Goal: Task Accomplishment & Management: Use online tool/utility

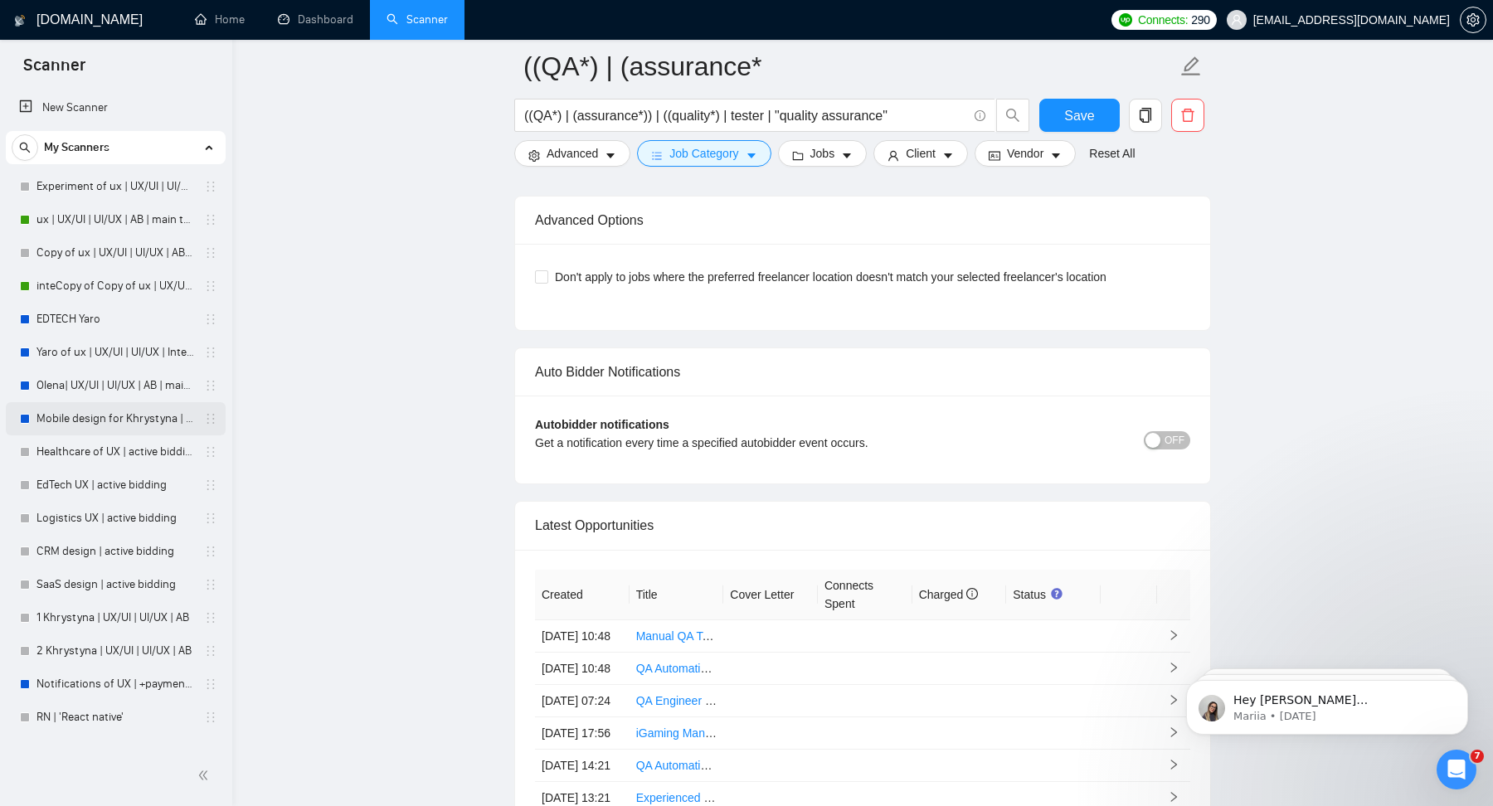
click at [108, 427] on link "Mobile design for Khrystyna | AB" at bounding box center [115, 418] width 158 height 33
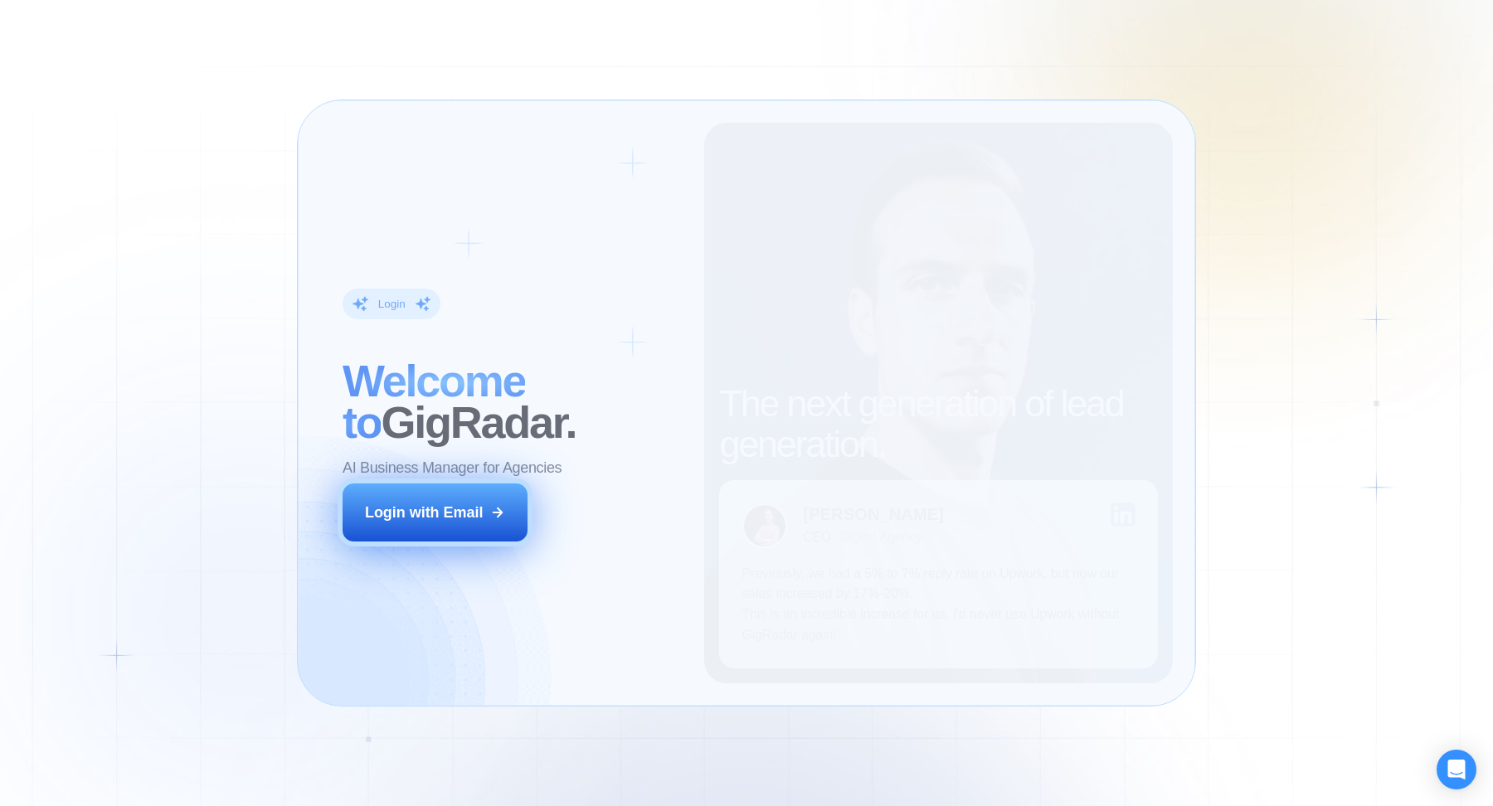
click at [449, 507] on div "Login with Email" at bounding box center [424, 513] width 118 height 21
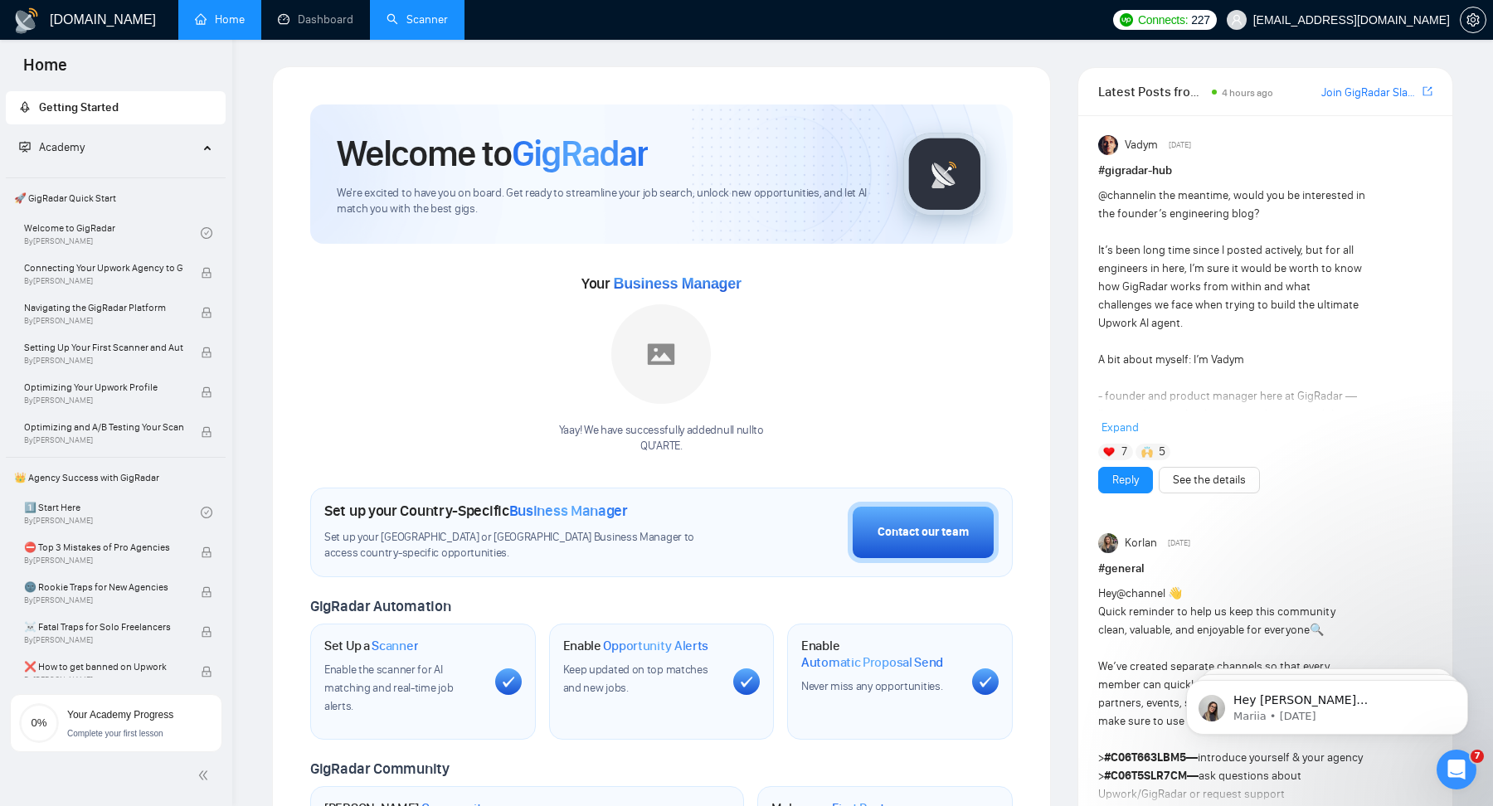
click at [403, 13] on link "Scanner" at bounding box center [416, 19] width 61 height 14
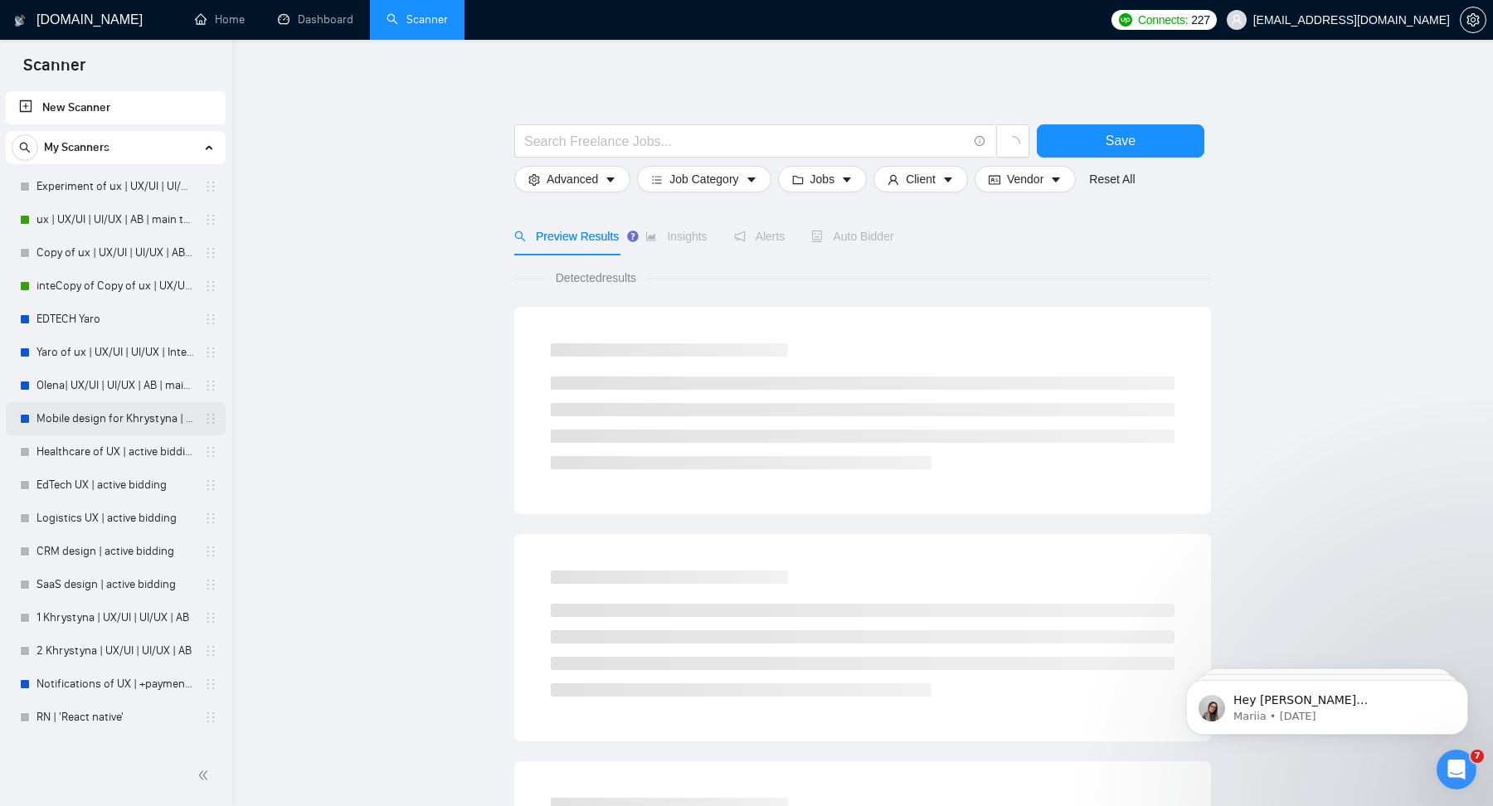
click at [106, 417] on link "Mobile design for Khrystyna | AB" at bounding box center [115, 418] width 158 height 33
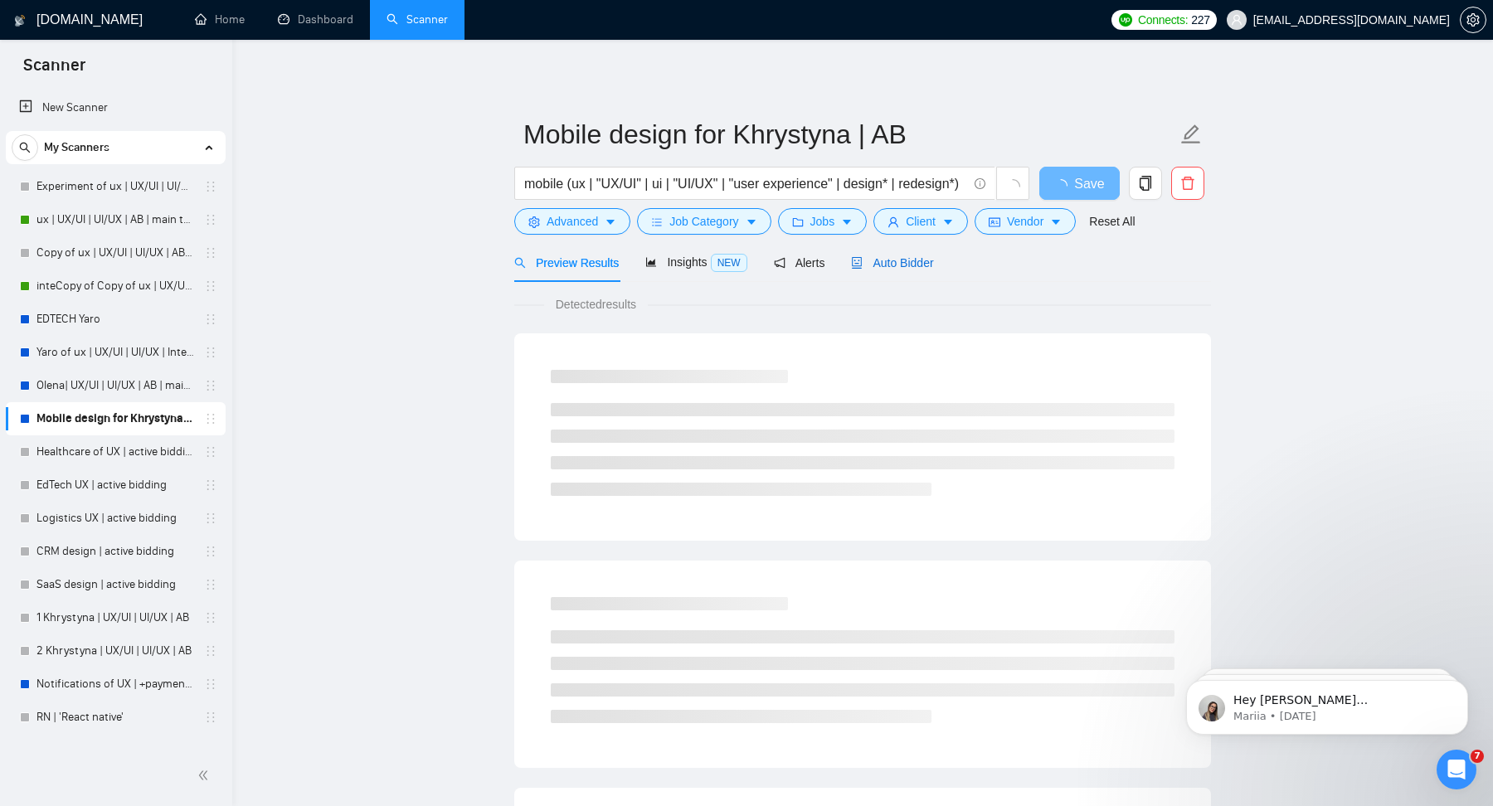
click at [901, 263] on span "Auto Bidder" at bounding box center [892, 262] width 82 height 13
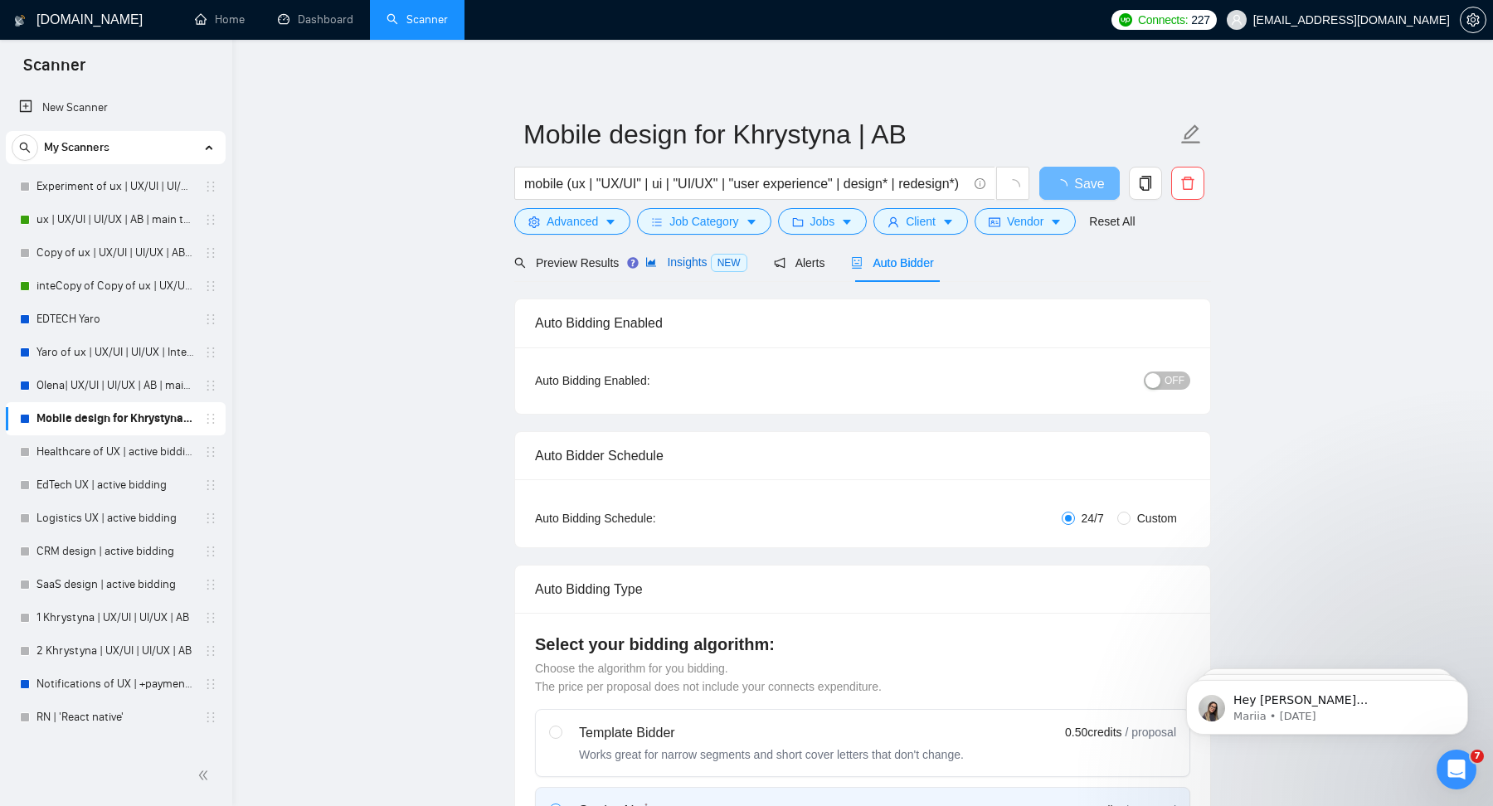
click at [673, 262] on span "Insights NEW" at bounding box center [695, 261] width 101 height 13
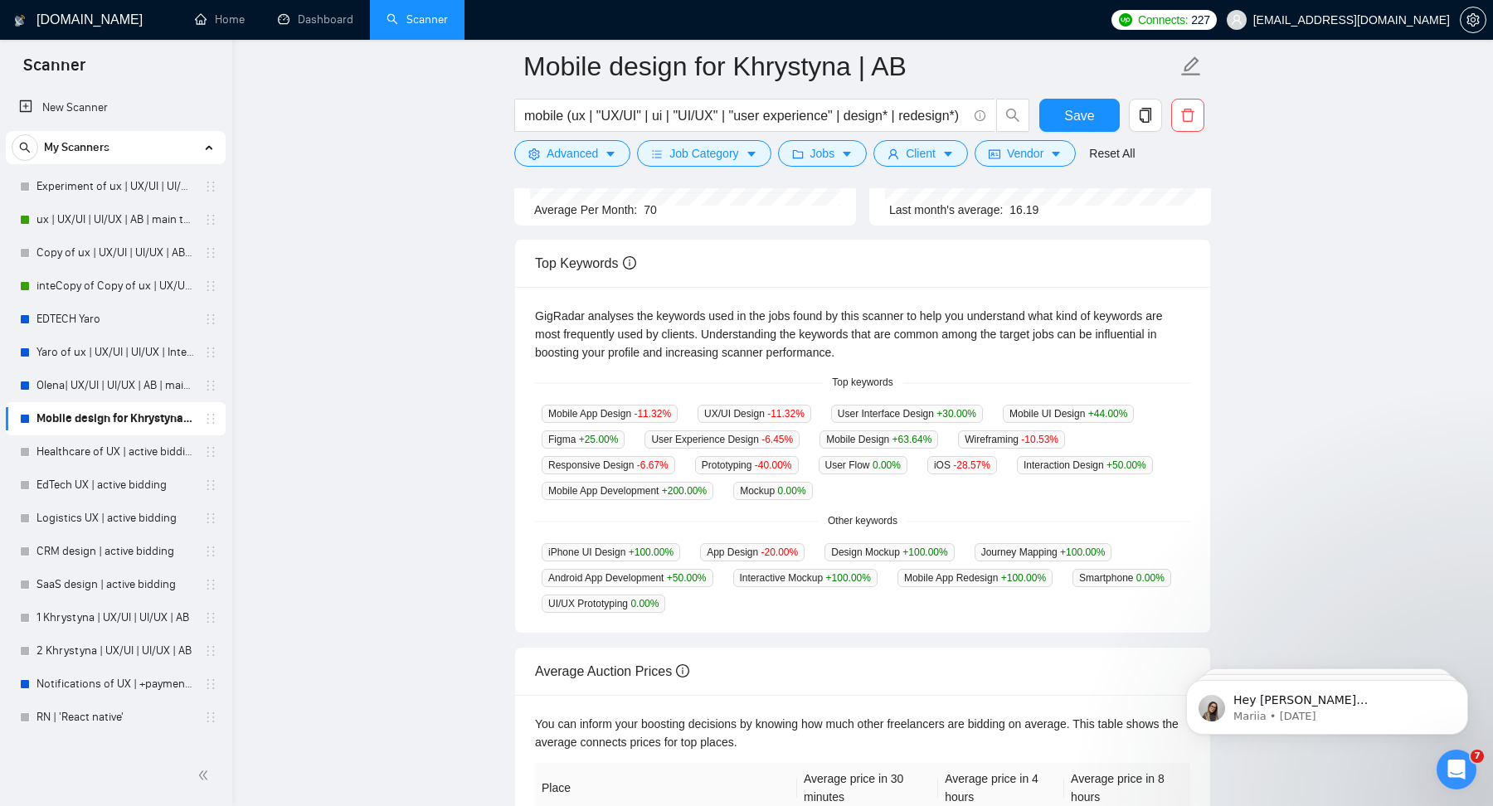
scroll to position [257, 0]
